Goal: Navigation & Orientation: Find specific page/section

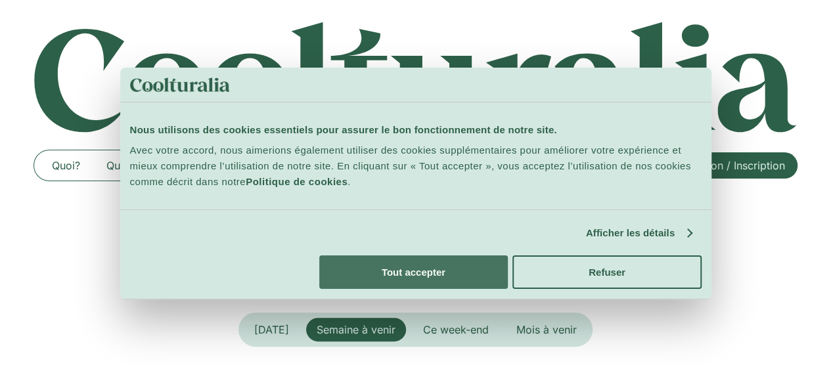
click at [508, 255] on button "Tout accepter" at bounding box center [413, 271] width 188 height 33
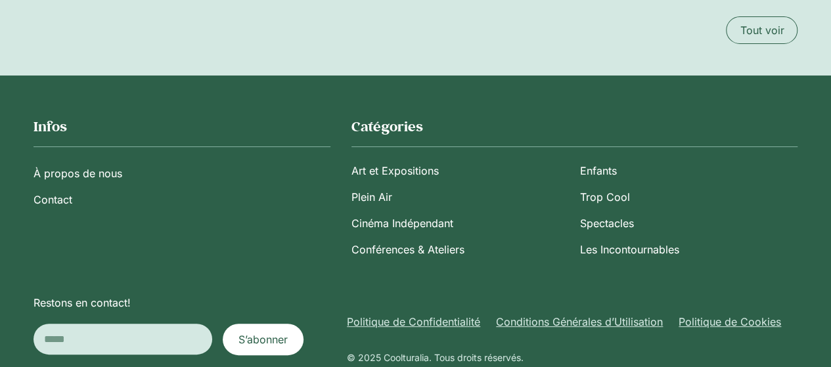
scroll to position [2535, 0]
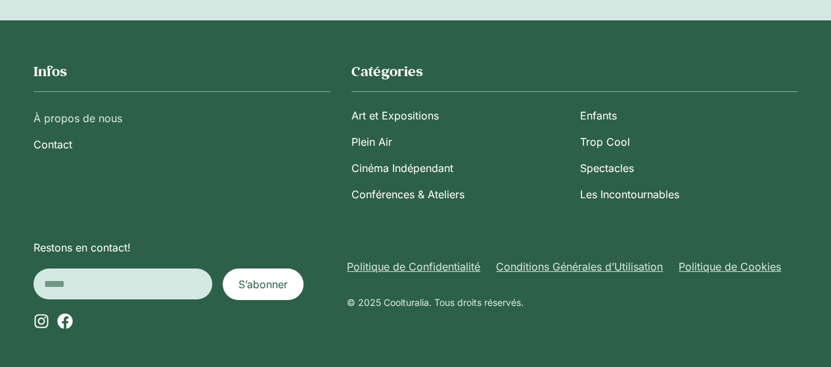
click at [76, 110] on link "À propos de nous" at bounding box center [181, 118] width 297 height 26
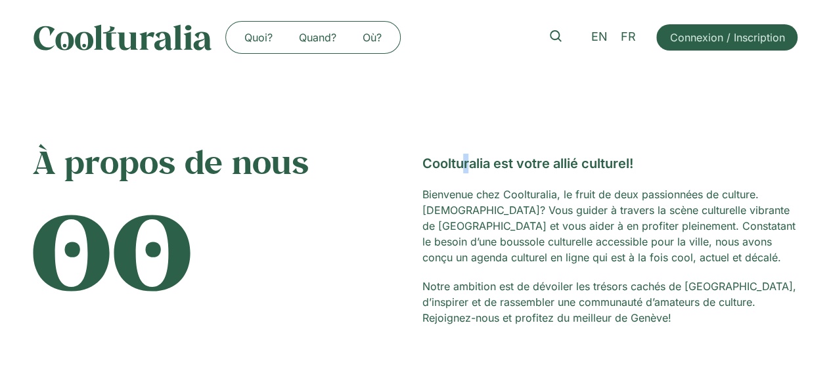
drag, startPoint x: 135, startPoint y: 0, endPoint x: 467, endPoint y: 77, distance: 340.4
